Goal: Transaction & Acquisition: Purchase product/service

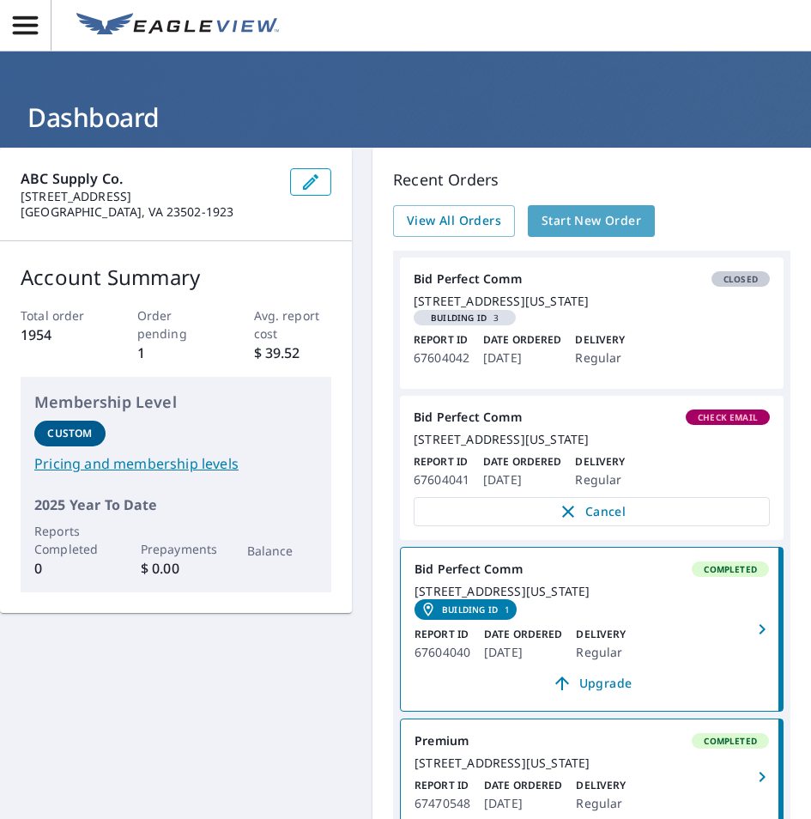
click at [593, 211] on span "Start New Order" at bounding box center [592, 220] width 100 height 21
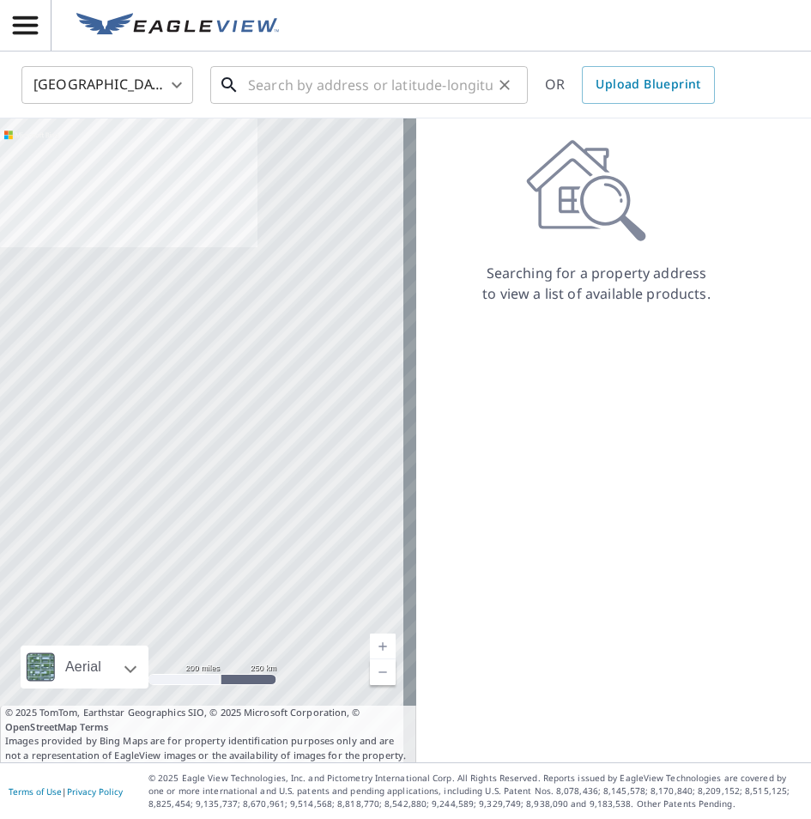
click at [360, 79] on input "text" at bounding box center [370, 85] width 245 height 48
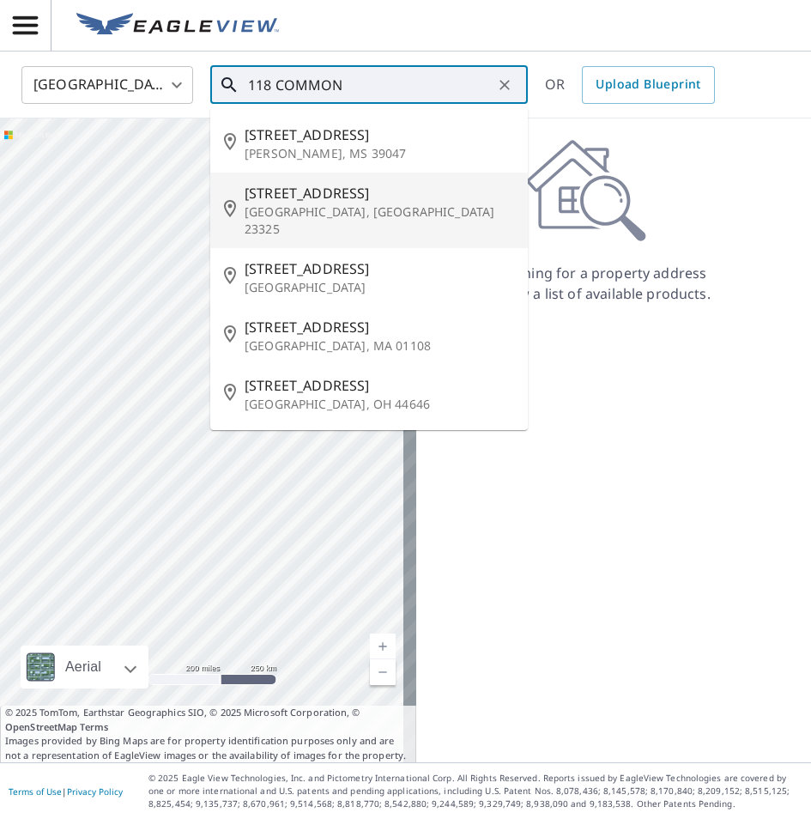
click at [364, 188] on span "[STREET_ADDRESS]" at bounding box center [380, 193] width 270 height 21
type input "[STREET_ADDRESS]"
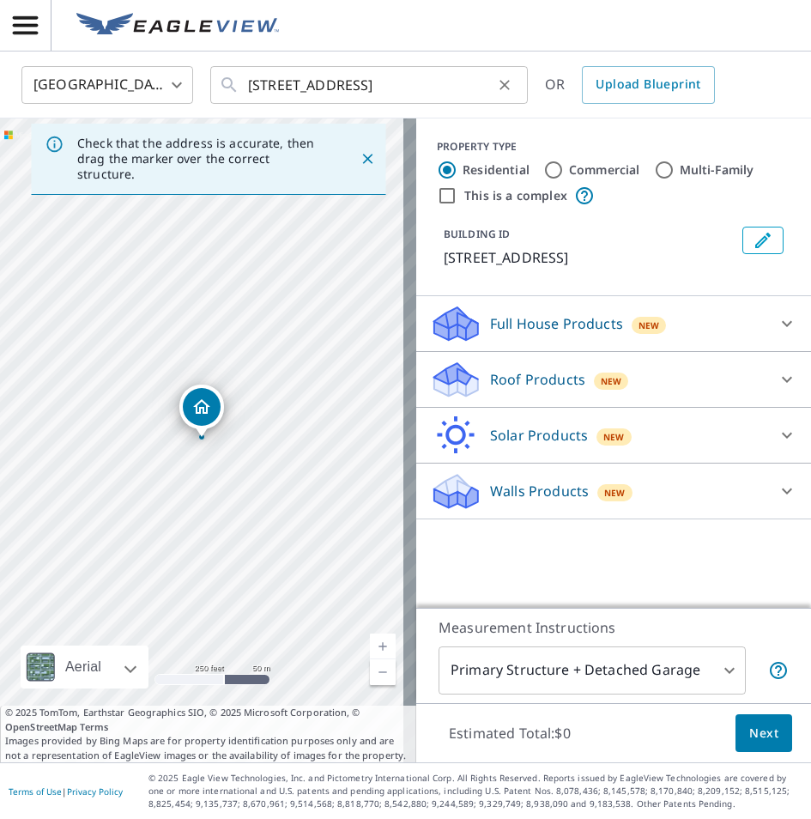
drag, startPoint x: 244, startPoint y: 87, endPoint x: 395, endPoint y: 91, distance: 151.2
click at [569, 90] on div "United States [GEOGRAPHIC_DATA] ​ [STREET_ADDRESS] ​ OR Upload Blueprint" at bounding box center [400, 84] width 782 height 40
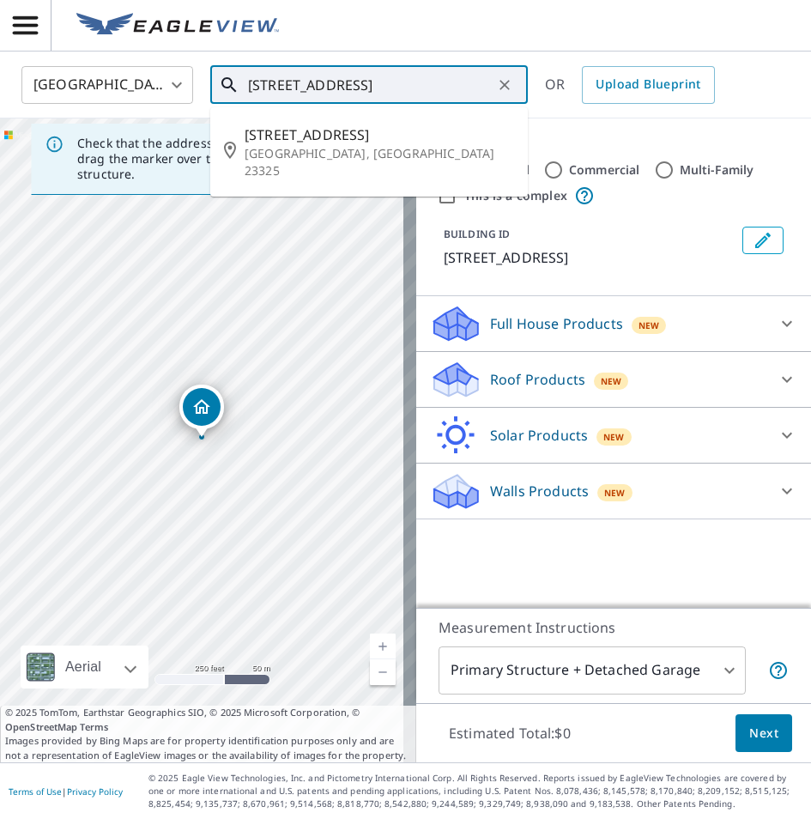
drag, startPoint x: 406, startPoint y: 83, endPoint x: 196, endPoint y: 75, distance: 210.5
click at [199, 75] on div "United States [GEOGRAPHIC_DATA] ​ [STREET_ADDRESS] ​ [STREET_ADDRESS] OR Upload…" at bounding box center [400, 84] width 782 height 40
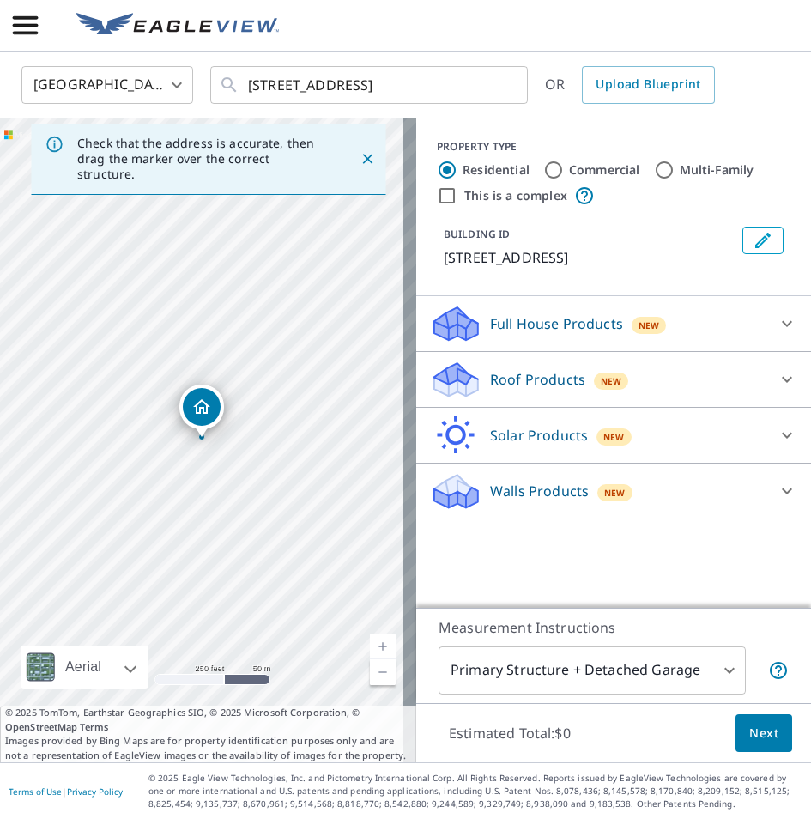
click at [556, 390] on p "Roof Products" at bounding box center [537, 379] width 95 height 21
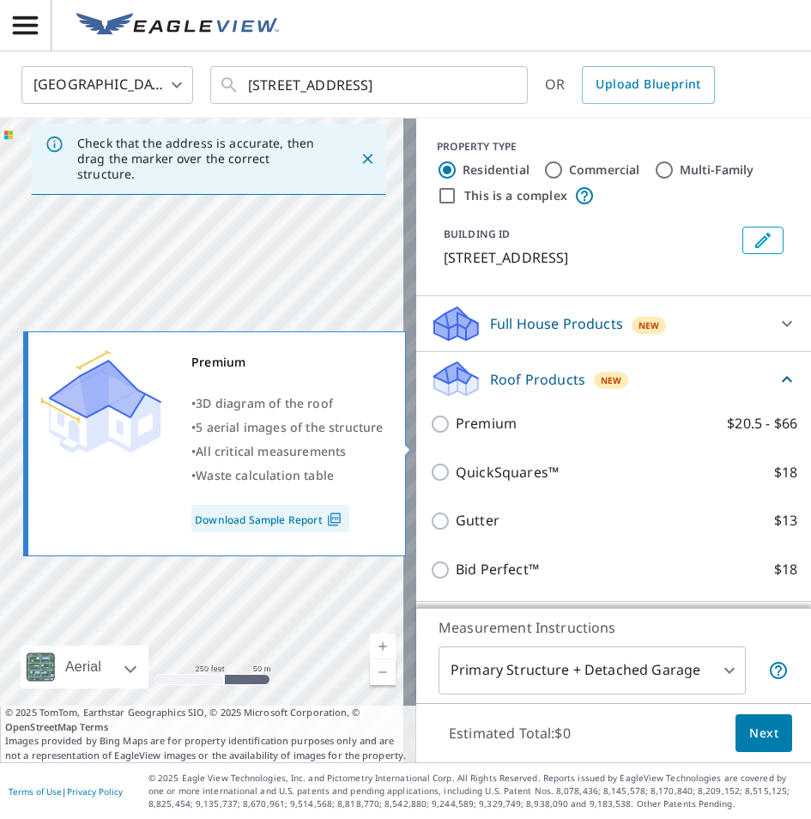
click at [495, 434] on p "Premium" at bounding box center [486, 423] width 61 height 21
click at [456, 434] on input "Premium $20.5 - $66" at bounding box center [443, 424] width 26 height 21
checkbox input "true"
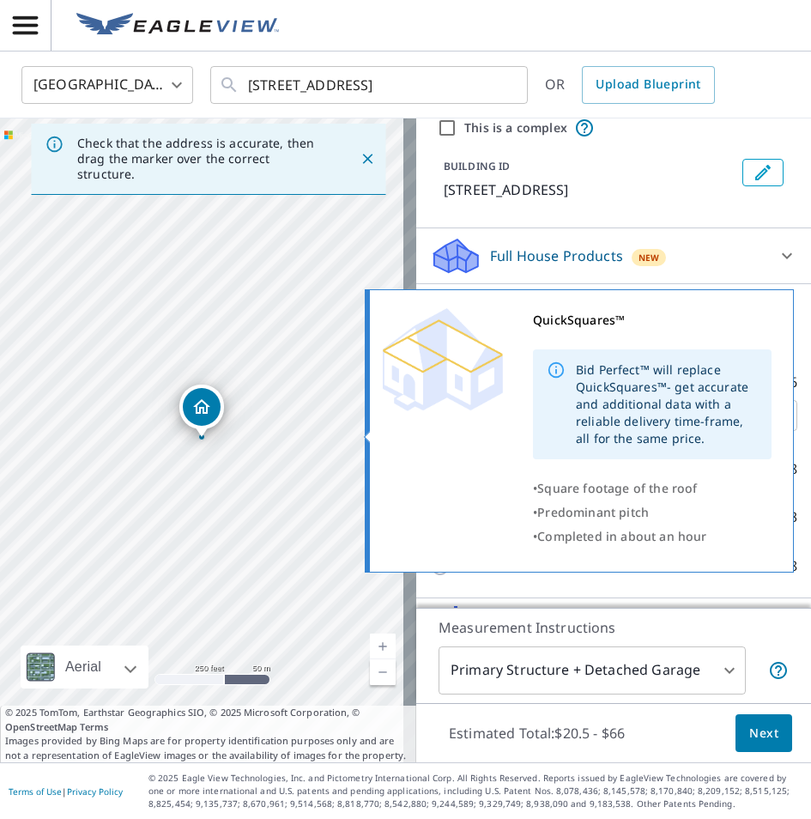
scroll to position [191, 0]
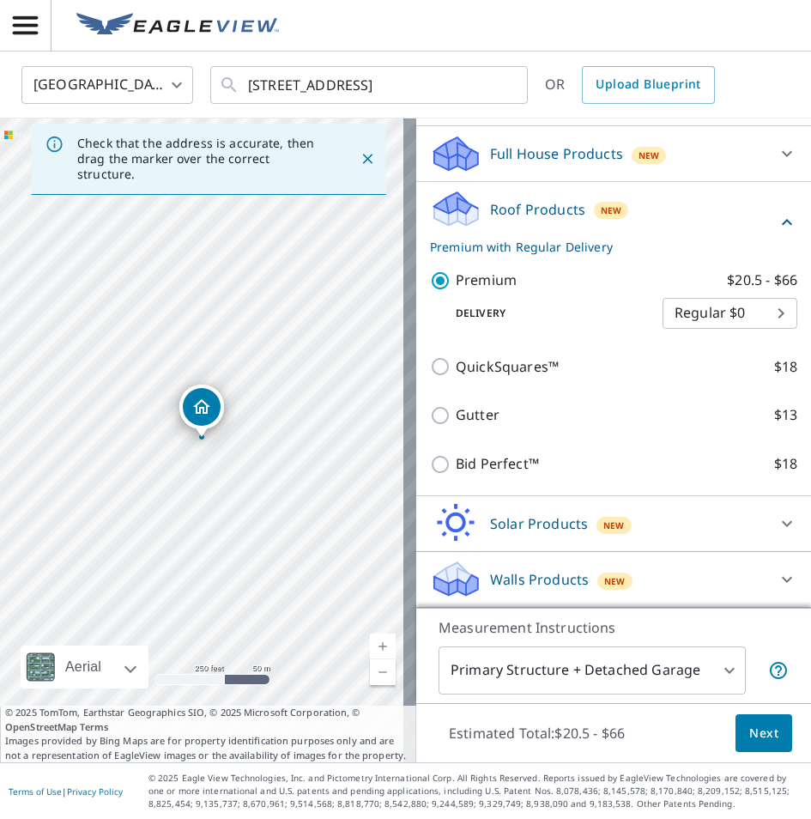
click at [750, 733] on span "Next" at bounding box center [764, 733] width 29 height 21
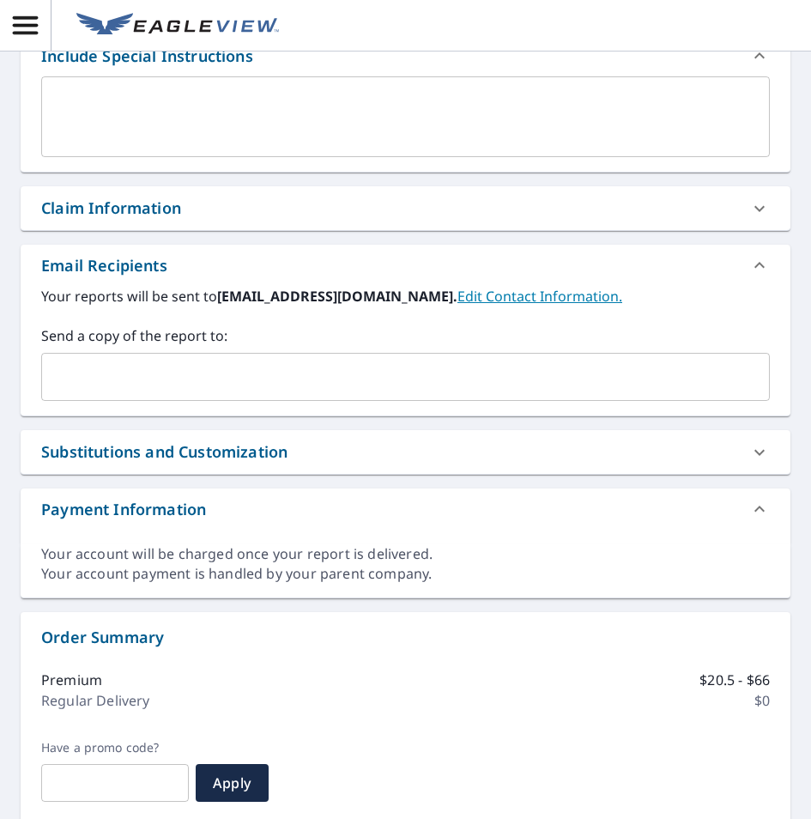
scroll to position [429, 0]
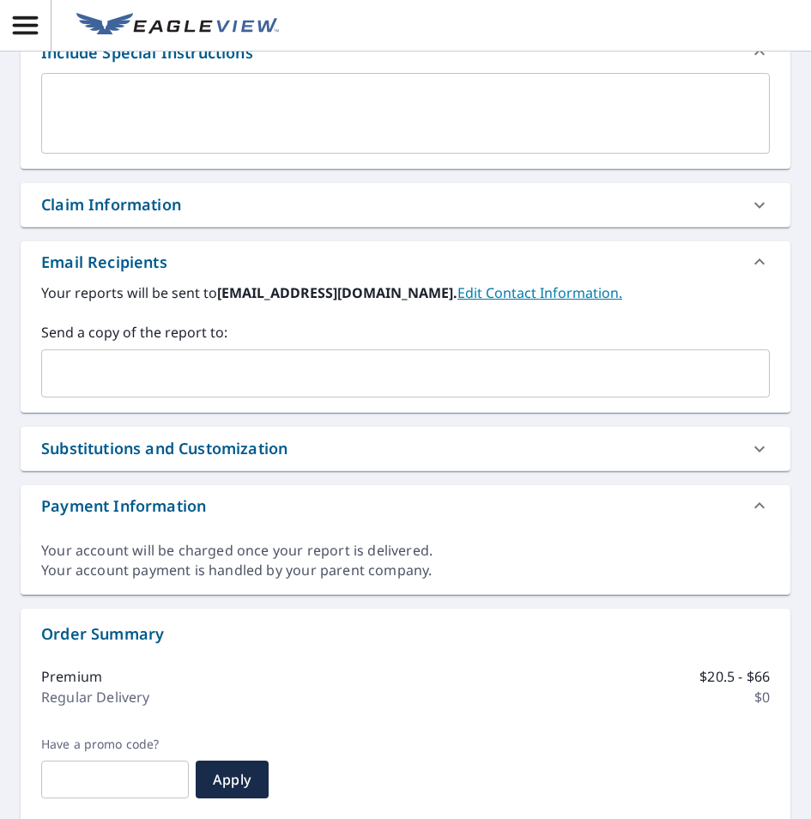
click at [224, 373] on input "text" at bounding box center [393, 373] width 688 height 33
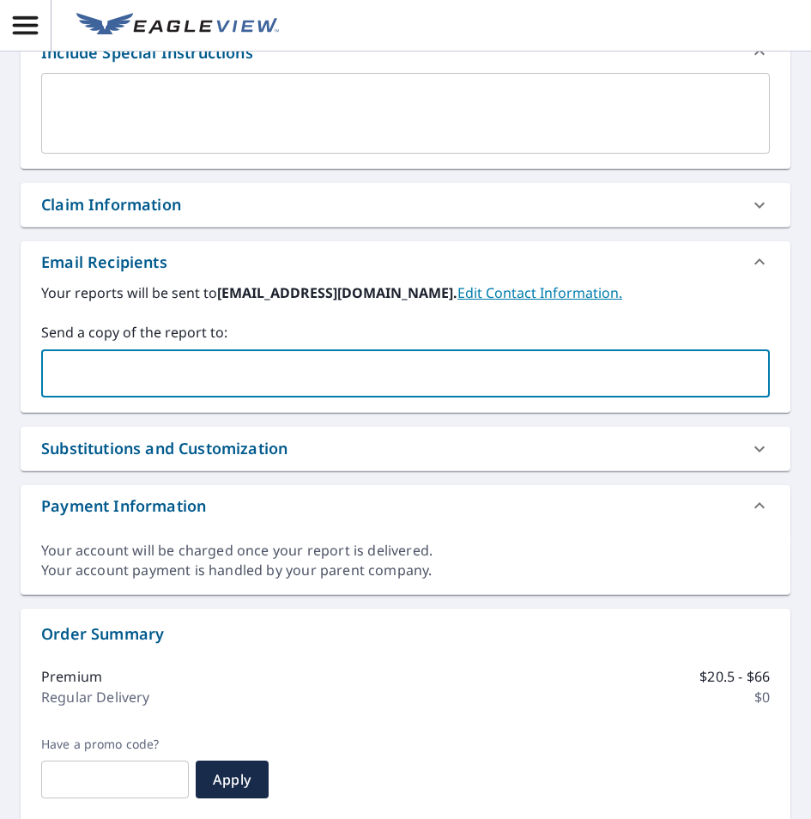
paste input "[PERSON_NAME][EMAIL_ADDRESS][PERSON_NAME][DOMAIN_NAME]"
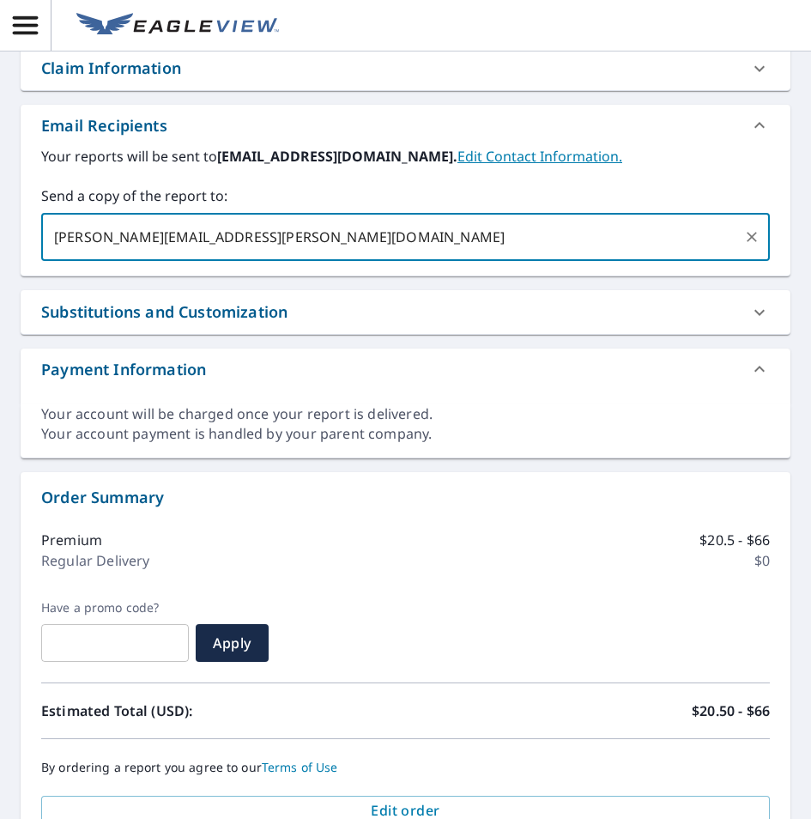
scroll to position [699, 0]
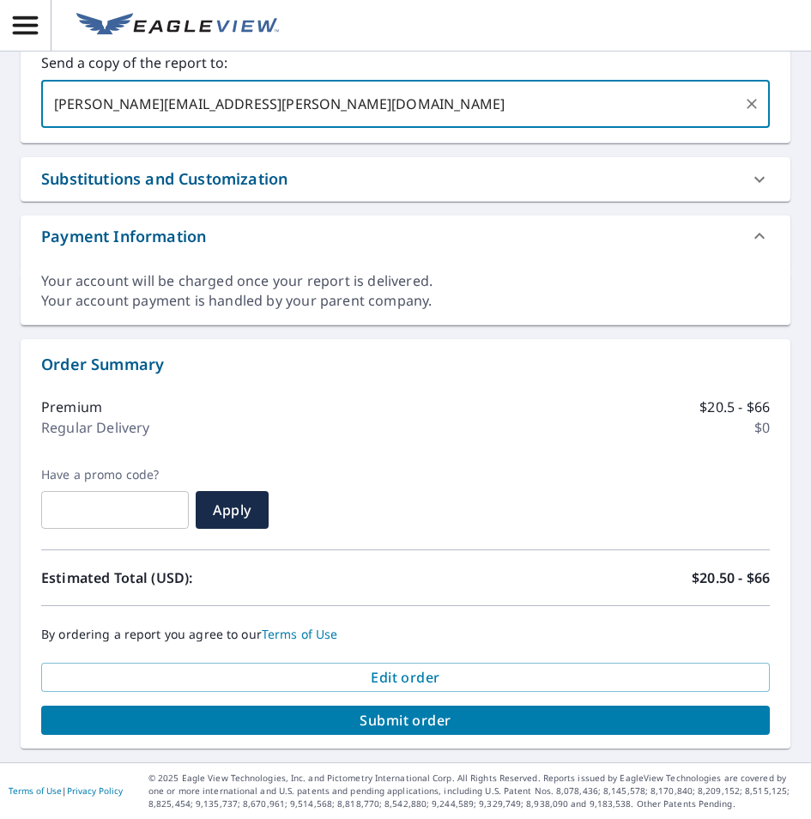
type input "[PERSON_NAME][EMAIL_ADDRESS][PERSON_NAME][DOMAIN_NAME]"
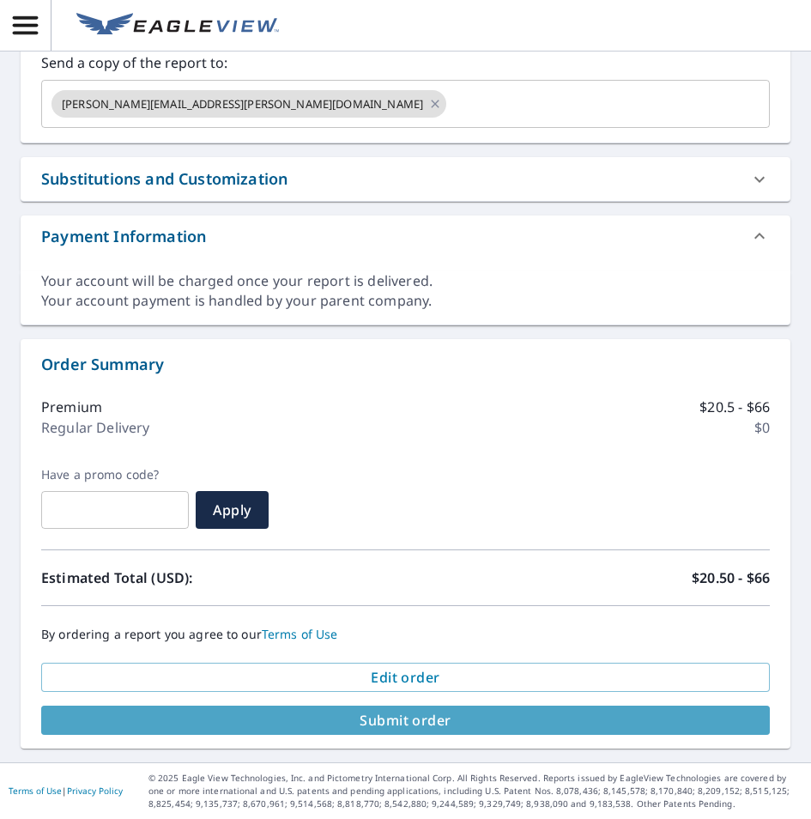
click at [406, 714] on span "Submit order" at bounding box center [406, 720] width 702 height 19
checkbox input "true"
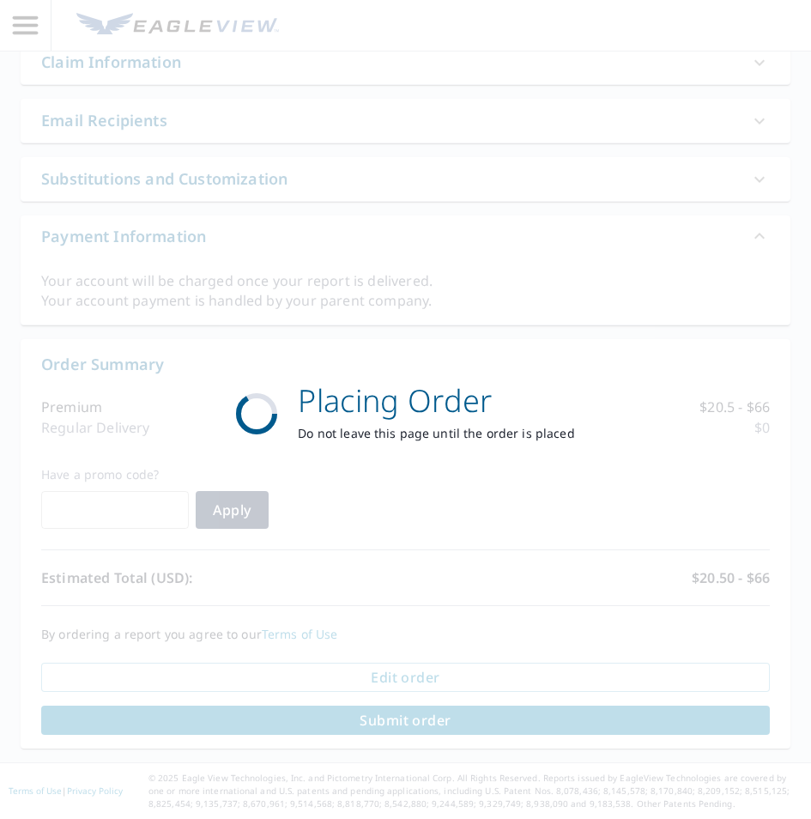
scroll to position [572, 0]
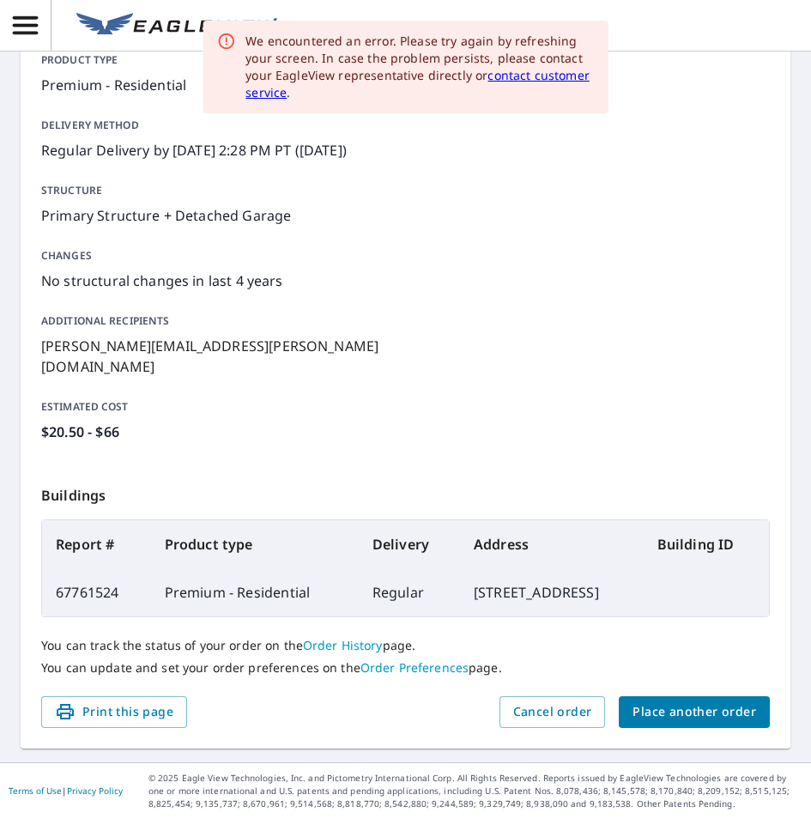
scroll to position [234, 0]
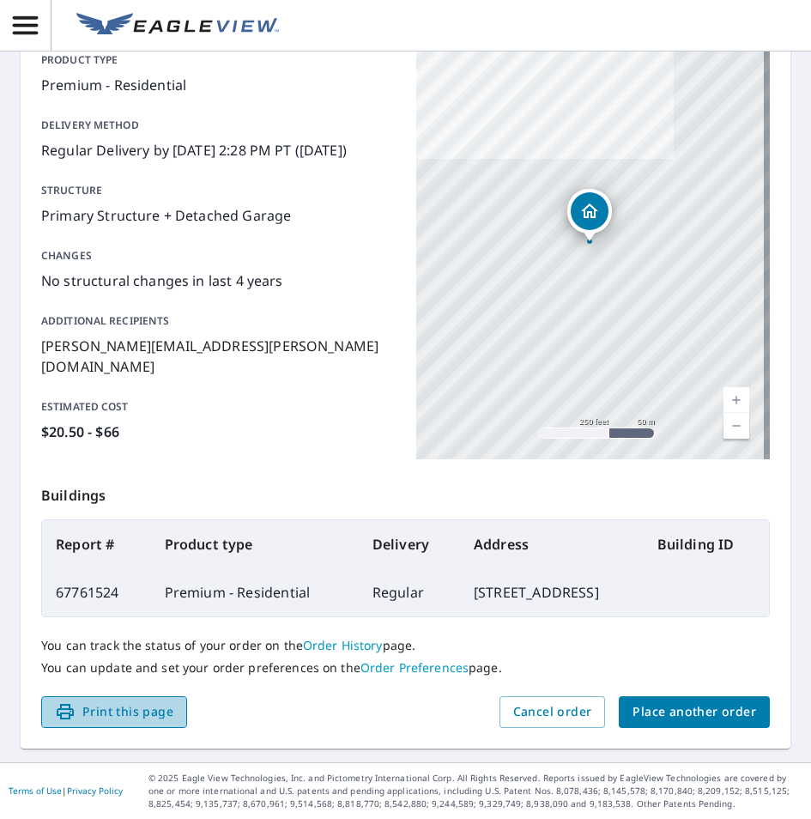
click at [100, 707] on span "Print this page" at bounding box center [114, 712] width 118 height 21
